Goal: Find specific page/section

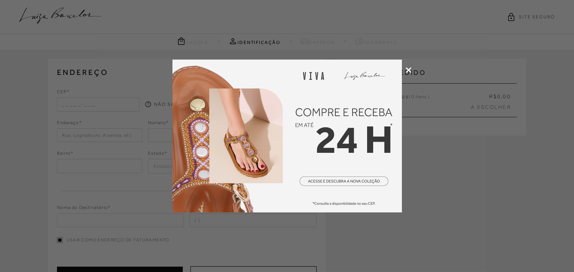
click at [408, 71] on icon at bounding box center [409, 70] width 6 height 6
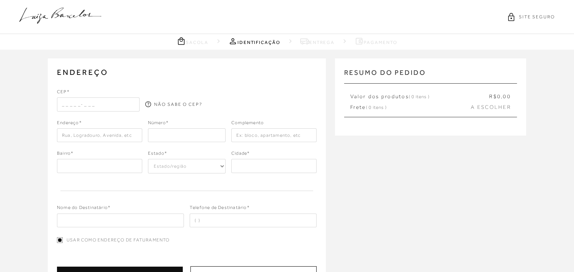
click at [77, 14] on icon at bounding box center [60, 16] width 82 height 16
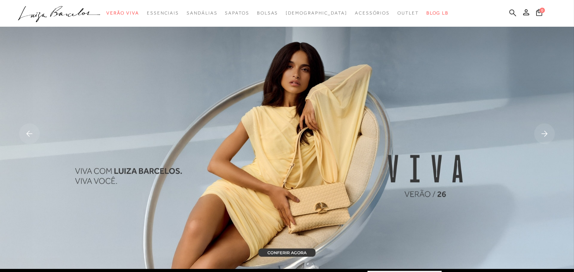
click at [513, 10] on icon at bounding box center [513, 12] width 7 height 7
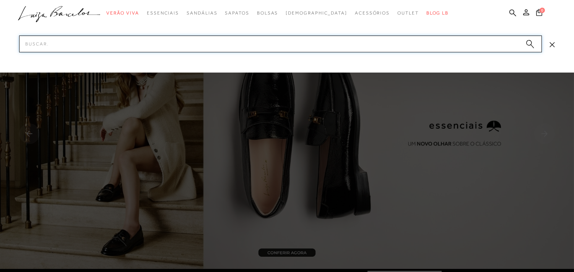
click at [46, 46] on input "Pesquisar" at bounding box center [280, 44] width 523 height 17
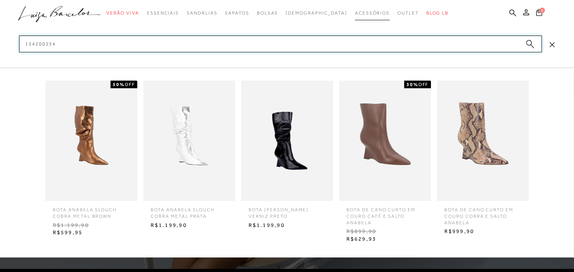
type input "134200234"
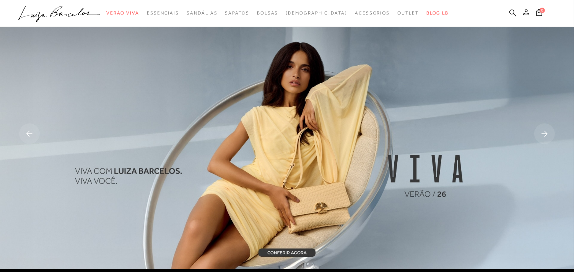
click at [511, 9] on icon at bounding box center [513, 12] width 7 height 7
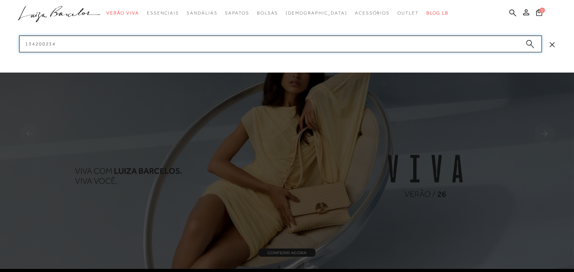
click at [286, 46] on input "134200234" at bounding box center [280, 44] width 523 height 17
click at [529, 41] on circle "submit" at bounding box center [528, 42] width 5 height 5
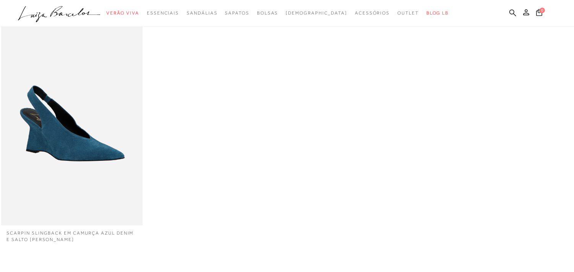
scroll to position [127, 0]
